Goal: Check status: Check status

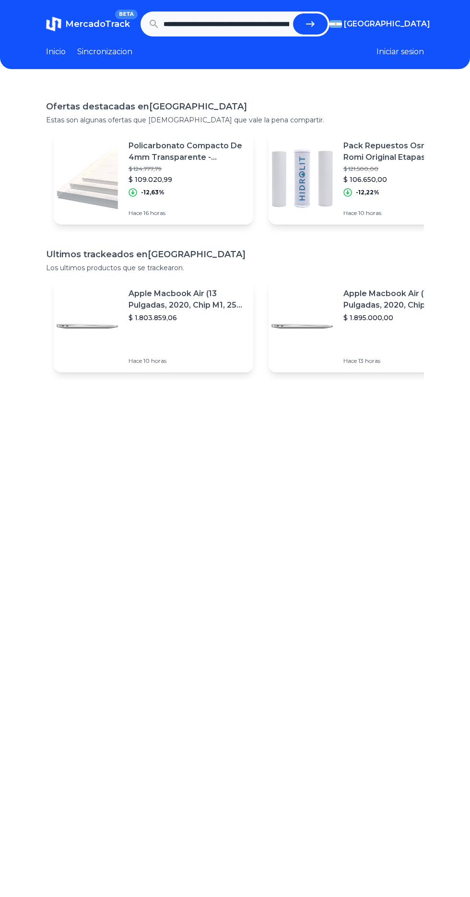
scroll to position [0, 418]
click at [322, 25] on button "submit" at bounding box center [310, 23] width 35 height 21
type input "**********"
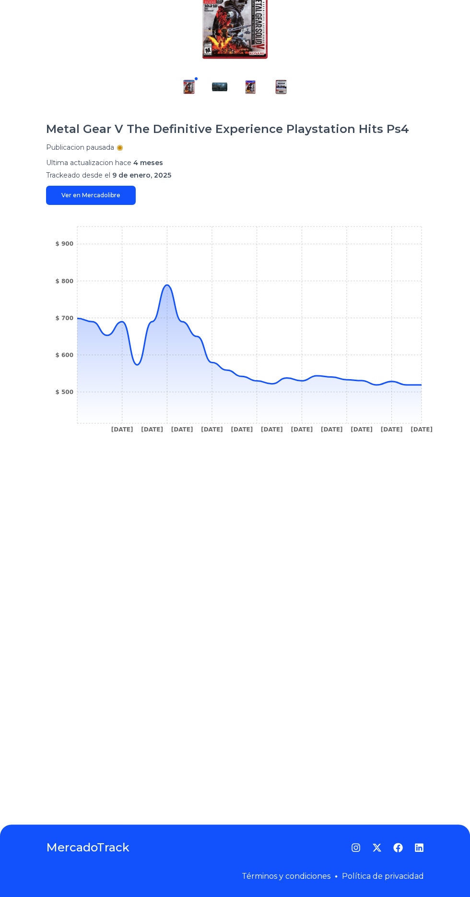
scroll to position [180, 0]
click at [422, 375] on icon "10 Feb 25 1 Mar 25 7 Mar 25 22 Mar 25 26 Mar 25 5 Apr 25 9 Apr 25 18 Apr 25 24 …" at bounding box center [235, 332] width 378 height 216
click at [416, 372] on icon "10 Feb 25 1 Mar 25 7 Mar 25 22 Mar 25 26 Mar 25 5 Apr 25 9 Apr 25 18 Apr 25 24 …" at bounding box center [235, 332] width 378 height 216
click at [172, 281] on icon "10 Feb 25 1 Mar 25 7 Mar 25 22 Mar 25 26 Mar 25 5 Apr 25 9 Apr 25 18 Apr 25 24 …" at bounding box center [235, 332] width 378 height 216
click at [311, 380] on icon at bounding box center [249, 354] width 345 height 138
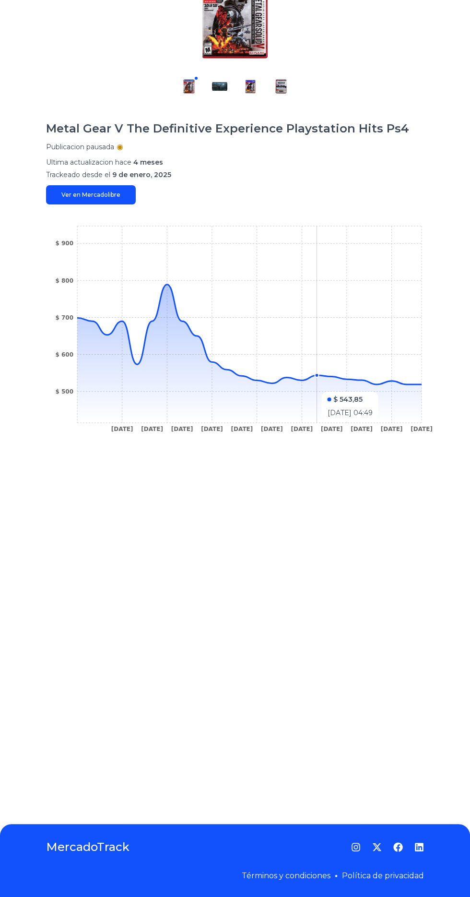
click at [406, 381] on icon at bounding box center [249, 354] width 345 height 138
click at [417, 382] on icon at bounding box center [249, 354] width 345 height 138
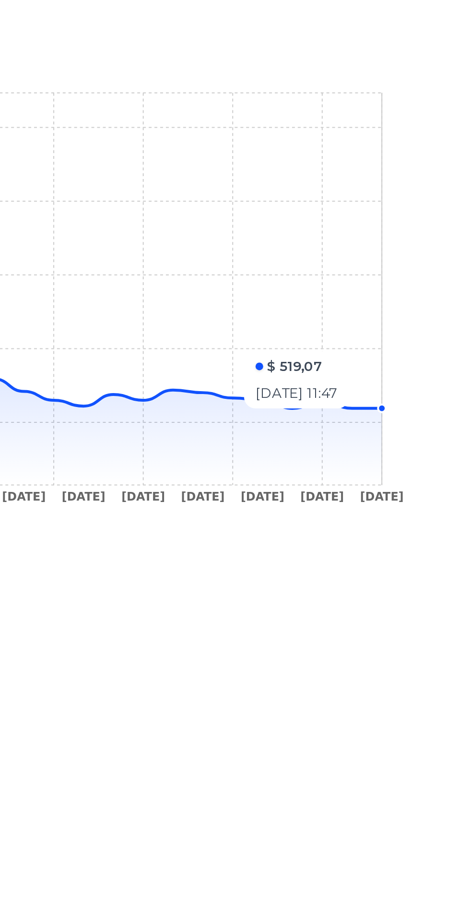
scroll to position [183, 0]
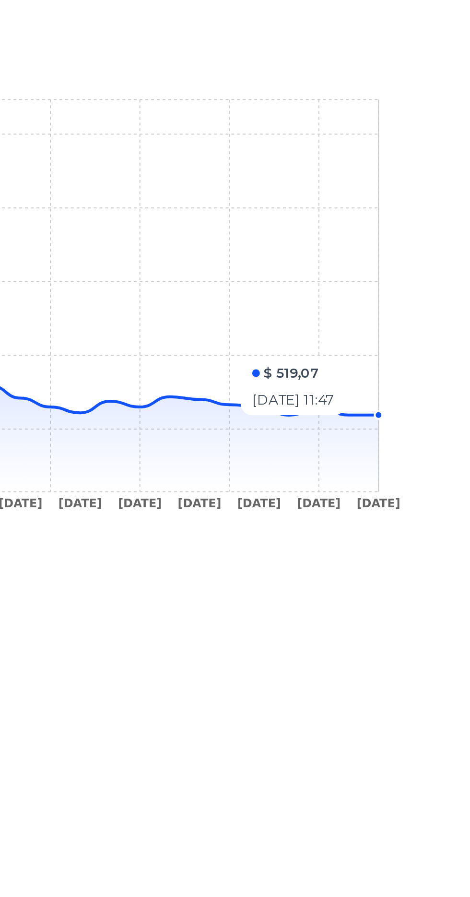
click at [324, 364] on icon at bounding box center [249, 335] width 345 height 100
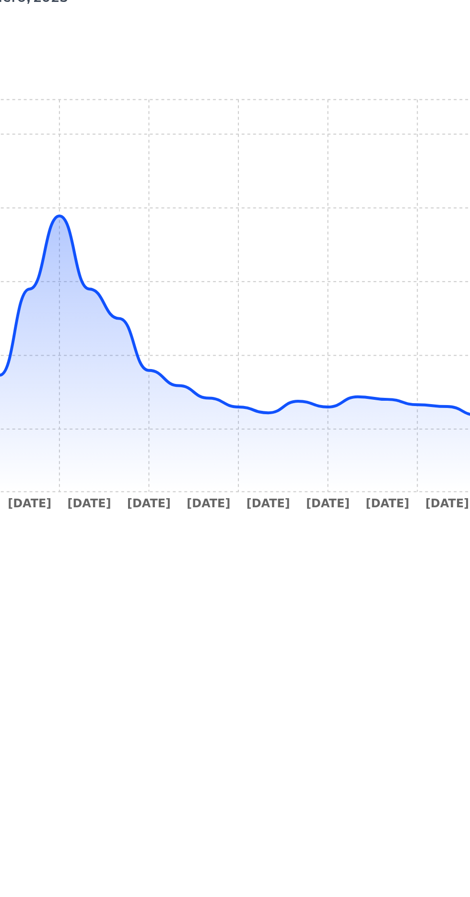
click at [286, 370] on icon at bounding box center [249, 354] width 345 height 138
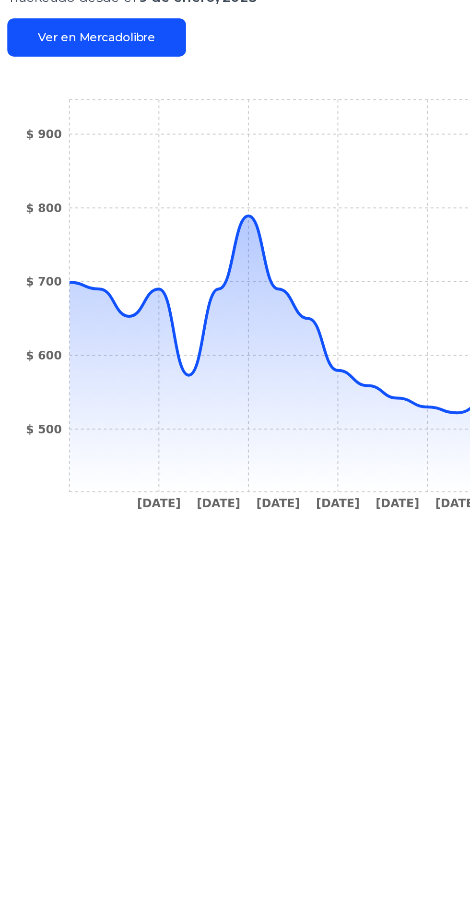
click at [139, 353] on icon at bounding box center [249, 335] width 345 height 100
click at [237, 371] on icon at bounding box center [249, 354] width 345 height 138
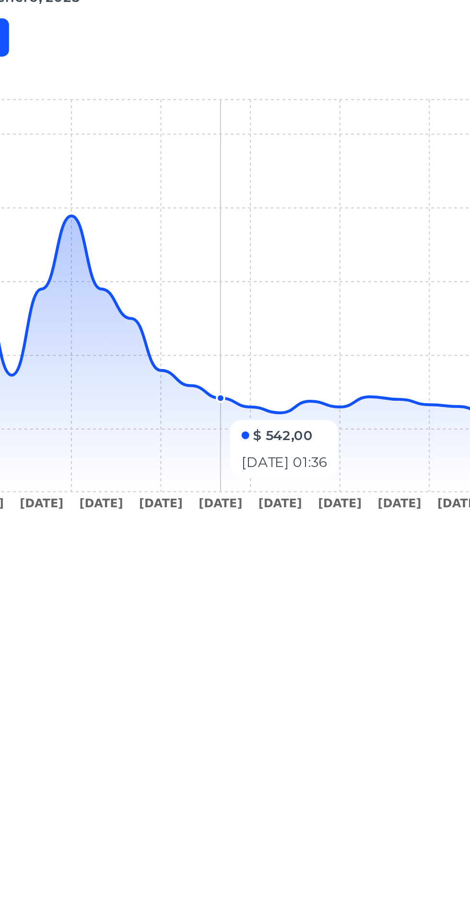
click at [219, 358] on icon at bounding box center [249, 354] width 345 height 138
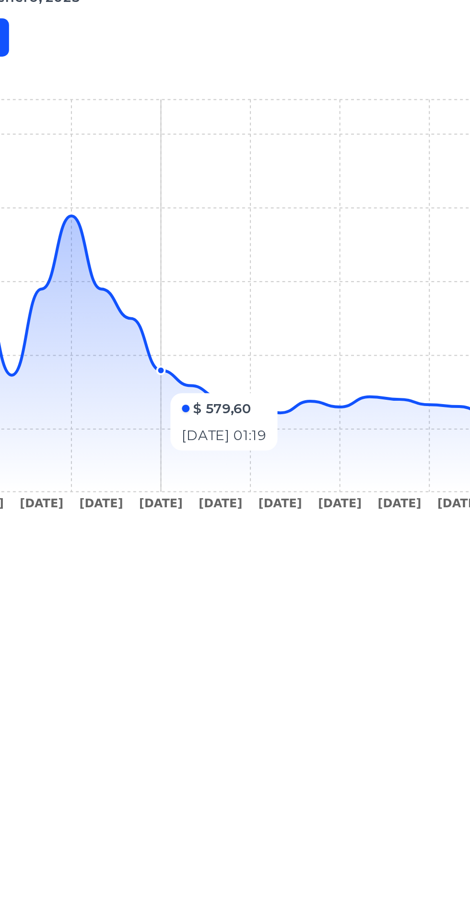
click at [223, 357] on icon "10 Feb 25 1 Mar 25 7 Mar 25 22 Mar 25 26 Mar 25 5 Apr 25 9 Apr 25 18 Apr 25 24 …" at bounding box center [235, 332] width 378 height 216
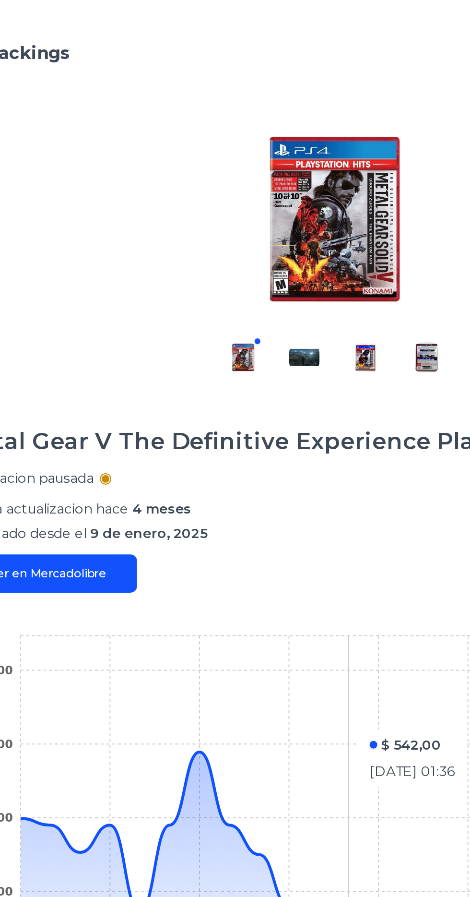
scroll to position [72, 0]
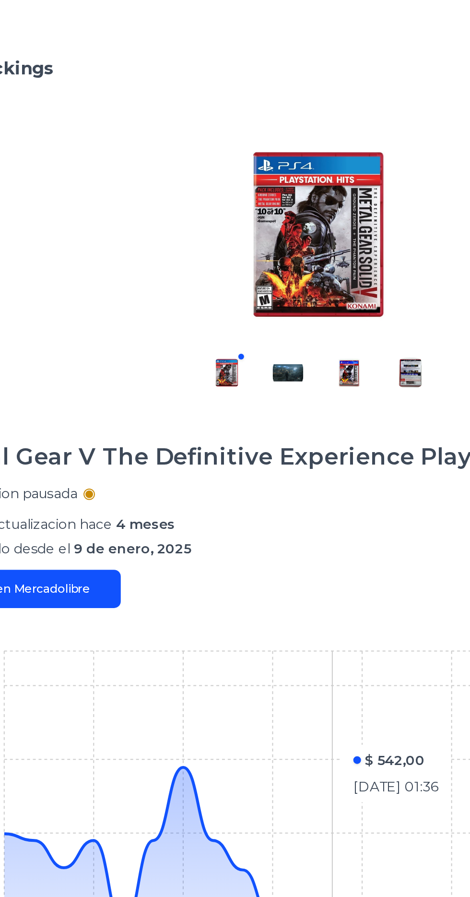
click at [216, 192] on img at bounding box center [219, 186] width 15 height 15
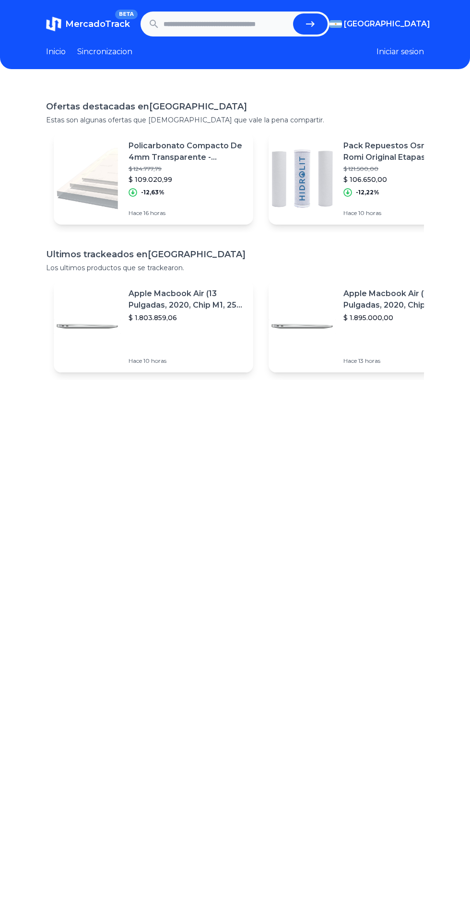
scroll to position [1, 0]
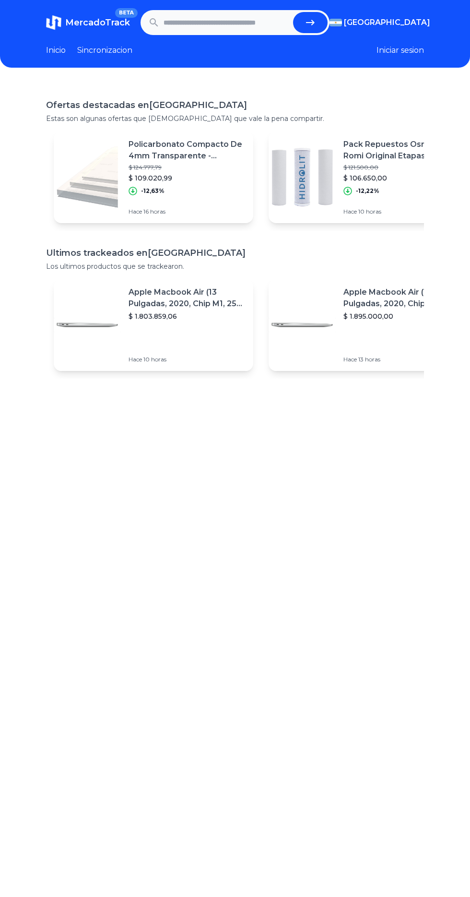
click at [238, 24] on input "text" at bounding box center [227, 22] width 126 height 21
click at [323, 16] on button "submit" at bounding box center [310, 22] width 35 height 21
type input "**********"
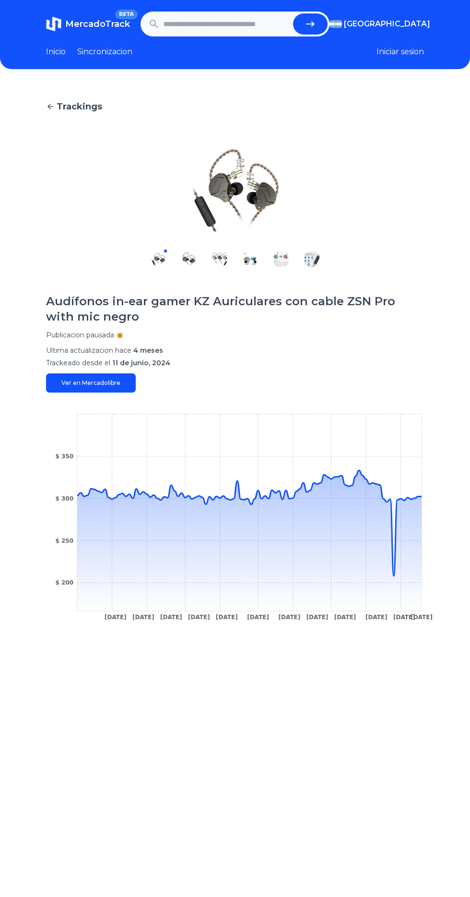
click at [398, 577] on icon at bounding box center [249, 540] width 345 height 141
click at [395, 578] on icon at bounding box center [249, 540] width 345 height 141
click at [420, 496] on icon at bounding box center [249, 523] width 345 height 106
click at [394, 579] on icon at bounding box center [249, 540] width 345 height 141
click at [423, 498] on icon "6 Oct 24 15 Oct 24 22 Oct 24 6 Nov 24 11 Nov 24 11 Dec 24 29 Dec 24 7 Feb 25 26…" at bounding box center [235, 520] width 378 height 216
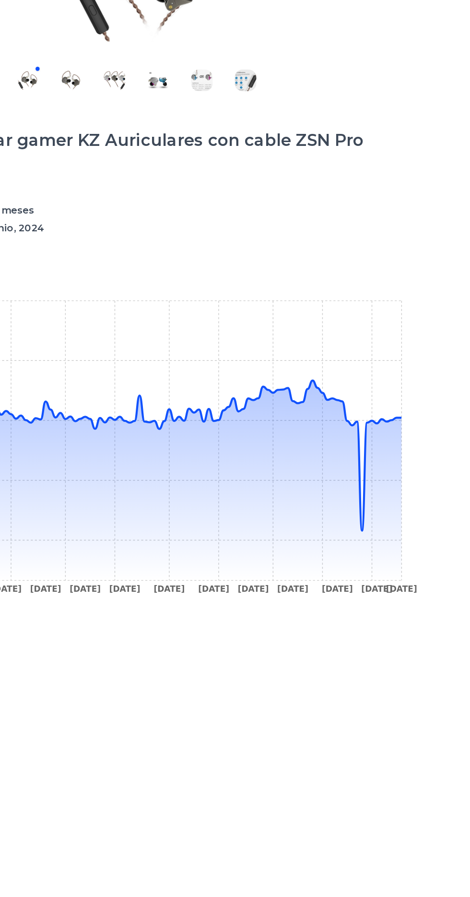
click at [396, 573] on icon at bounding box center [249, 540] width 345 height 141
click at [417, 501] on icon at bounding box center [249, 540] width 345 height 141
click at [425, 499] on div "Trackings Audífonos in-ear gamer KZ Auriculares con cable ZSN Pro with mic negr…" at bounding box center [235, 532] width 470 height 897
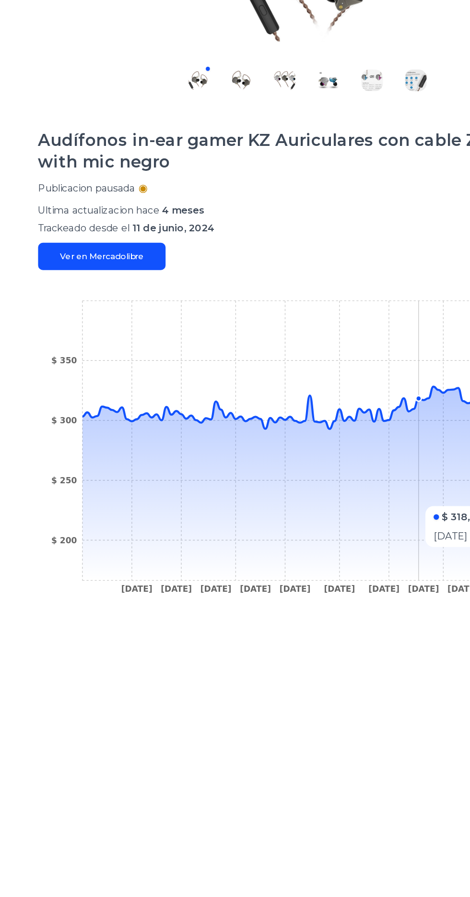
click at [80, 496] on icon at bounding box center [249, 540] width 345 height 141
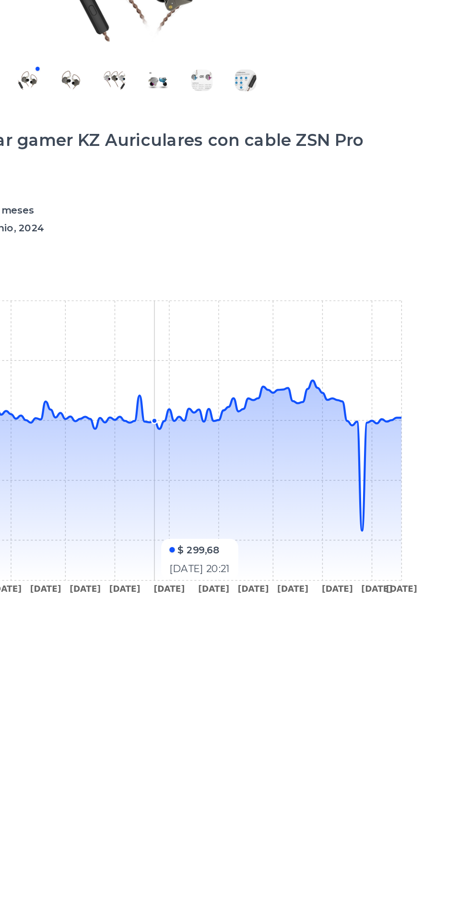
click at [408, 500] on icon at bounding box center [249, 540] width 345 height 141
click at [359, 473] on icon at bounding box center [249, 540] width 345 height 141
click at [426, 494] on div "Trackings Audífonos in-ear gamer KZ Auriculares con cable ZSN Pro with mic negr…" at bounding box center [235, 532] width 470 height 897
click at [423, 502] on icon "6 Oct 24 15 Oct 24 22 Oct 24 6 Nov 24 11 Nov 24 11 Dec 24 29 Dec 24 7 Feb 25 26…" at bounding box center [235, 520] width 378 height 216
click at [418, 508] on icon at bounding box center [249, 540] width 345 height 141
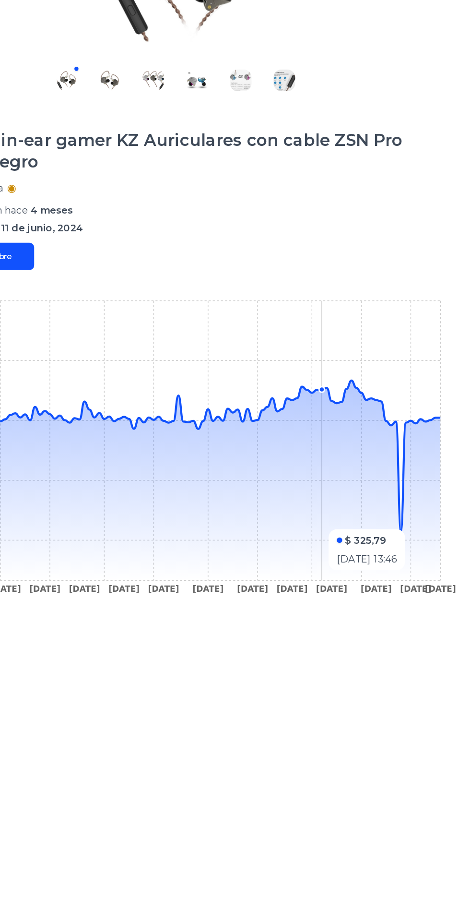
click at [411, 547] on icon at bounding box center [249, 540] width 345 height 141
click at [418, 560] on icon at bounding box center [249, 540] width 345 height 141
click at [418, 577] on icon at bounding box center [249, 540] width 345 height 141
click at [421, 581] on icon at bounding box center [249, 540] width 345 height 141
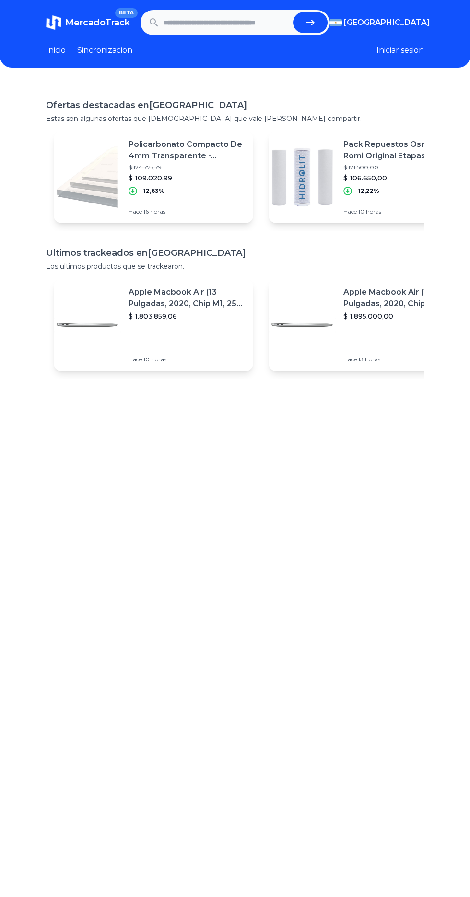
scroll to position [5, 0]
